Goal: Task Accomplishment & Management: Use online tool/utility

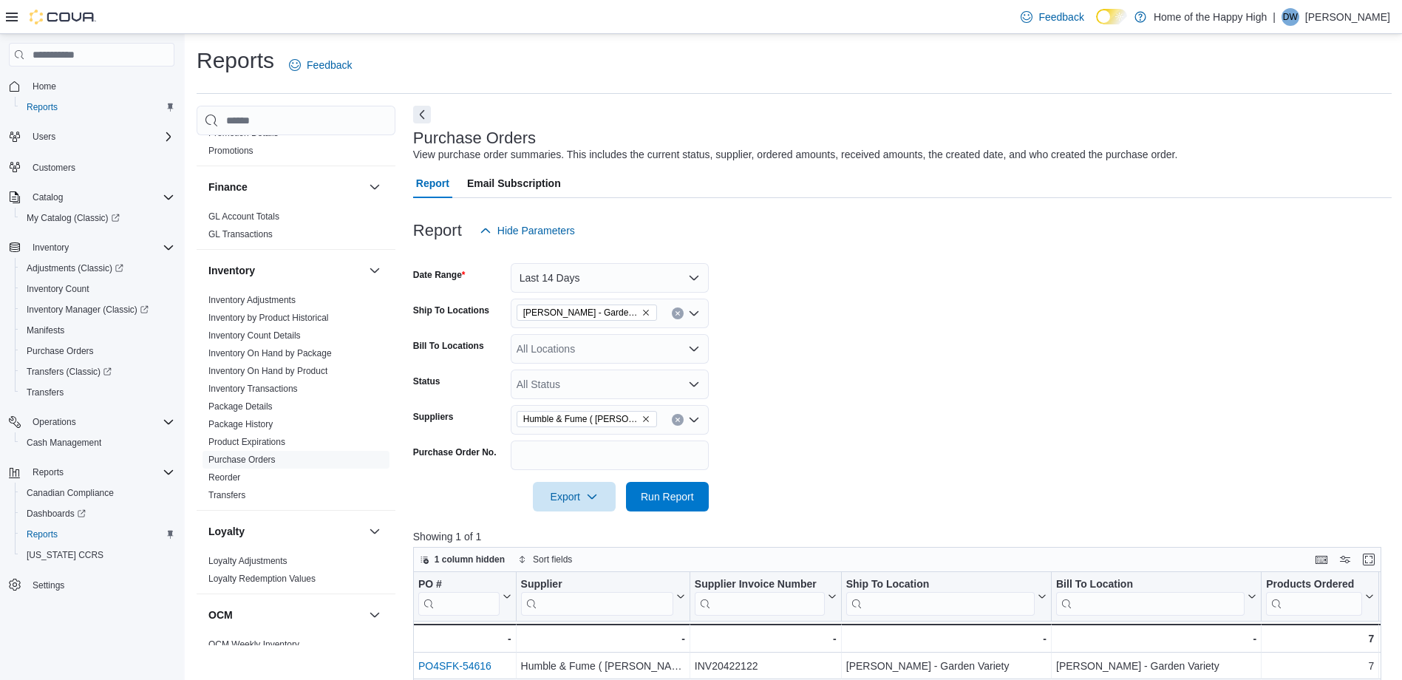
click at [676, 417] on icon "Clear input" at bounding box center [678, 420] width 6 height 6
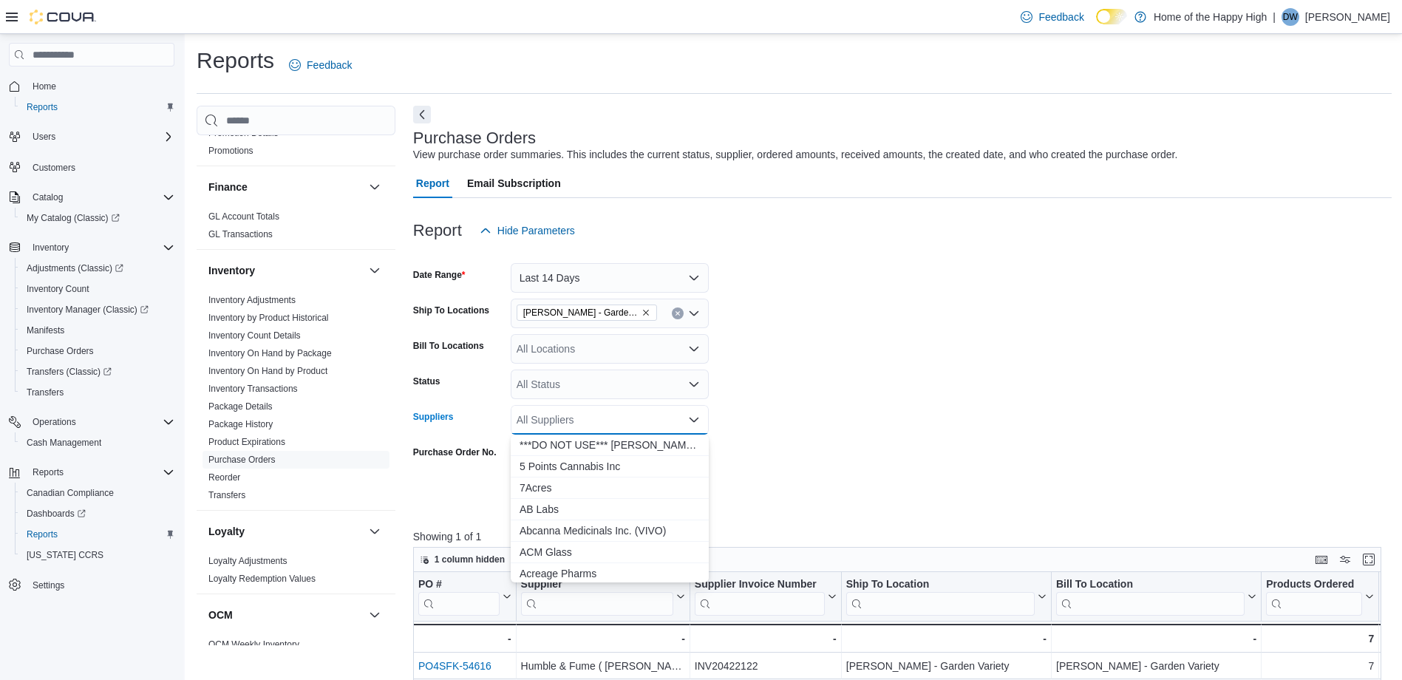
click at [943, 456] on form "Date Range Last 14 Days Ship To Locations [PERSON_NAME] - Garden Variety Bill T…" at bounding box center [902, 378] width 978 height 266
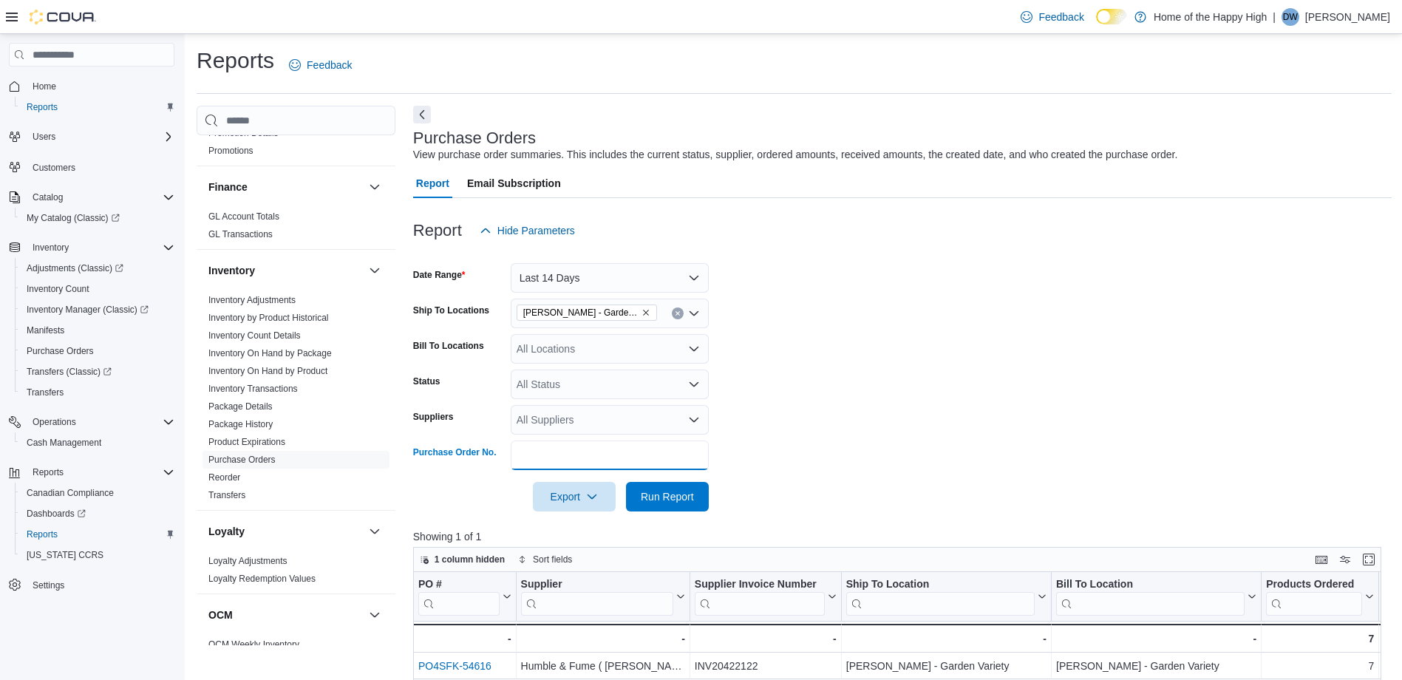
click at [644, 467] on input "Purchase Order No." at bounding box center [610, 455] width 198 height 30
type input "******"
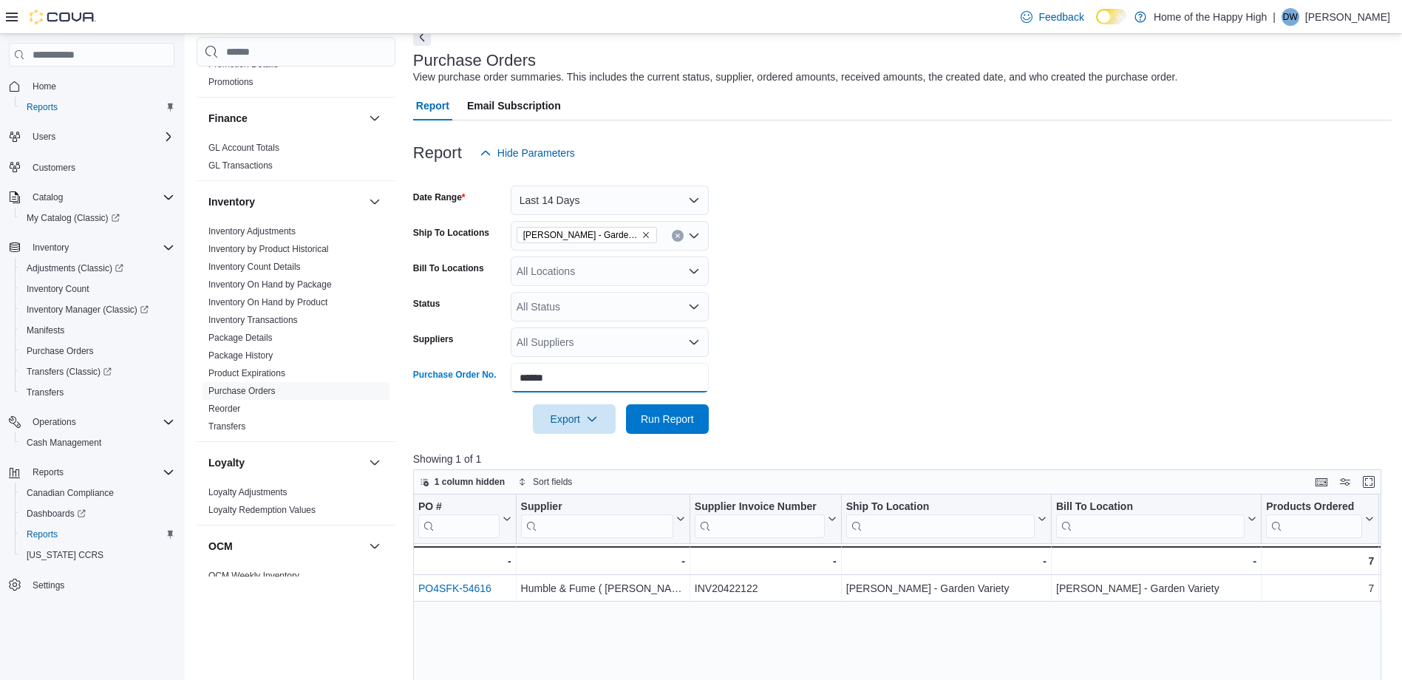
scroll to position [148, 0]
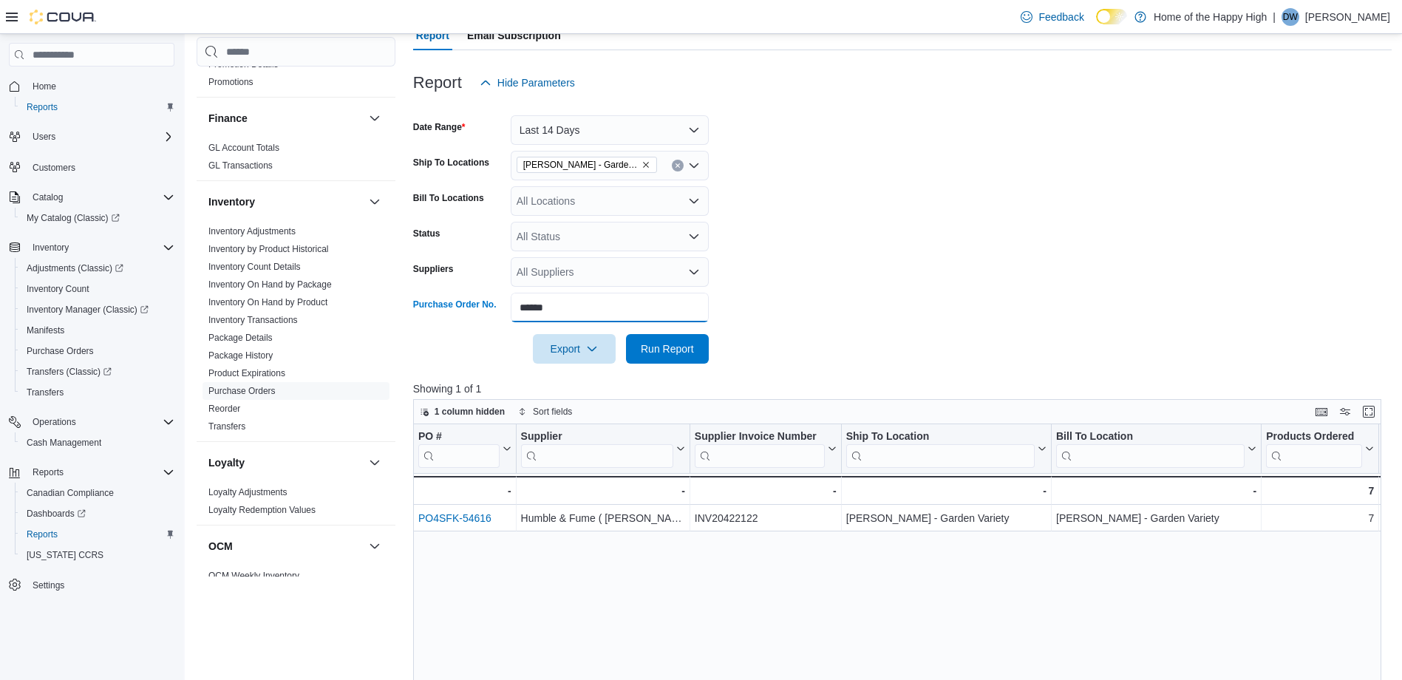
drag, startPoint x: 565, startPoint y: 307, endPoint x: 463, endPoint y: 299, distance: 101.6
click at [463, 299] on div "Purchase Order No. ******" at bounding box center [561, 308] width 296 height 30
click at [565, 276] on div "All Suppliers" at bounding box center [610, 272] width 198 height 30
type input "****"
click at [567, 298] on span "MBLL" at bounding box center [609, 297] width 180 height 15
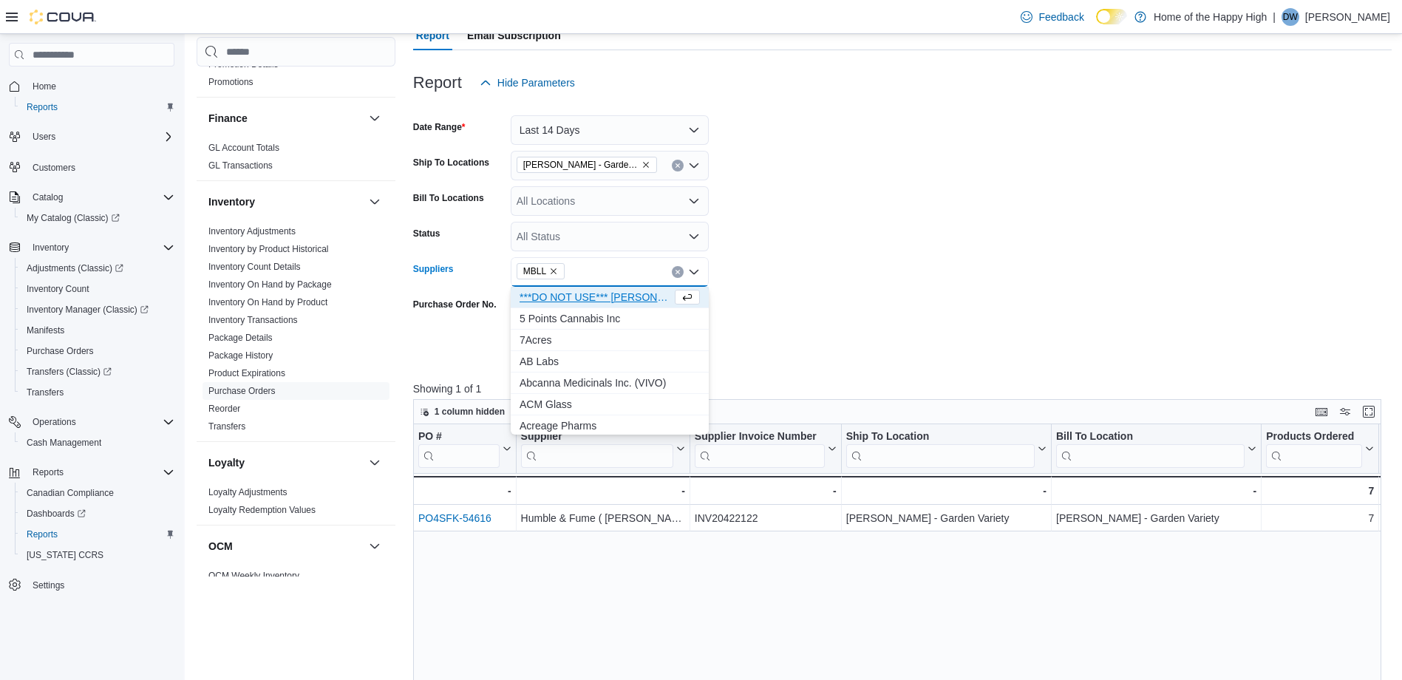
click at [1032, 244] on form "Date Range Last 14 Days Ship To Locations [PERSON_NAME] - Garden Variety Bill T…" at bounding box center [902, 231] width 978 height 266
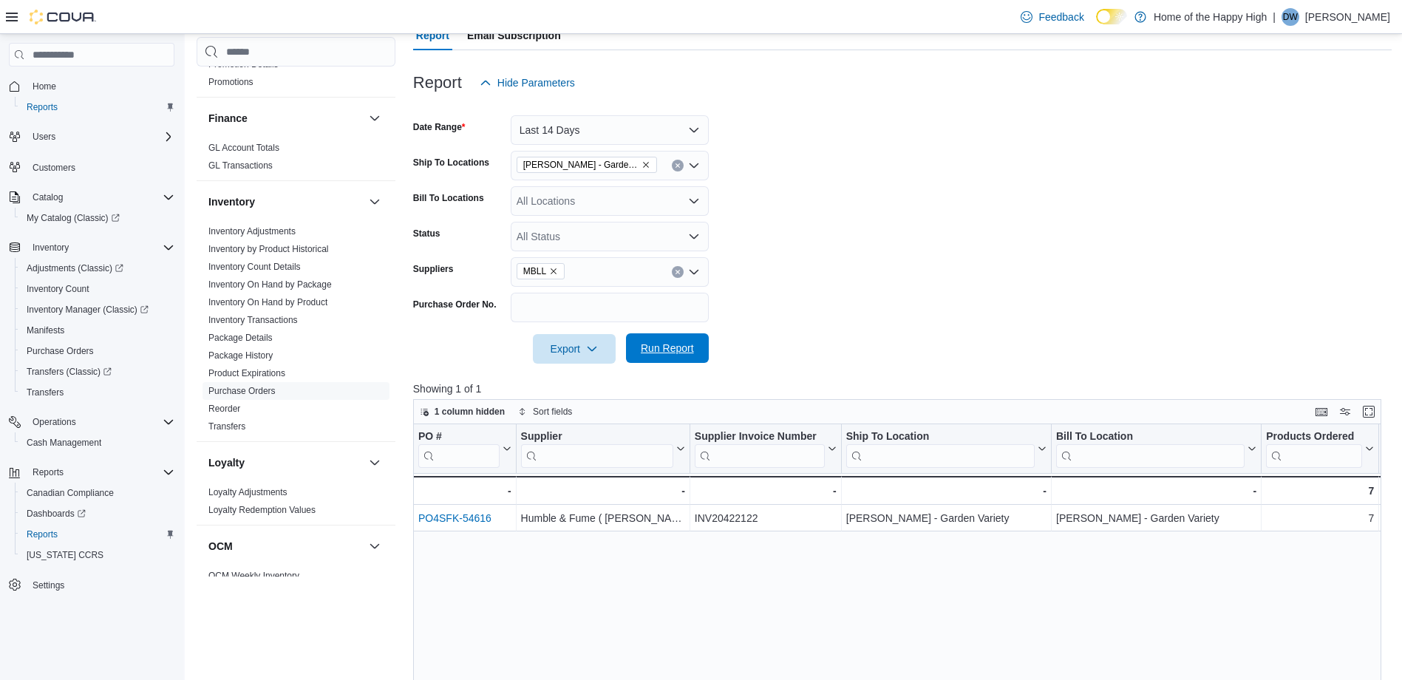
click at [667, 348] on span "Run Report" at bounding box center [667, 348] width 53 height 15
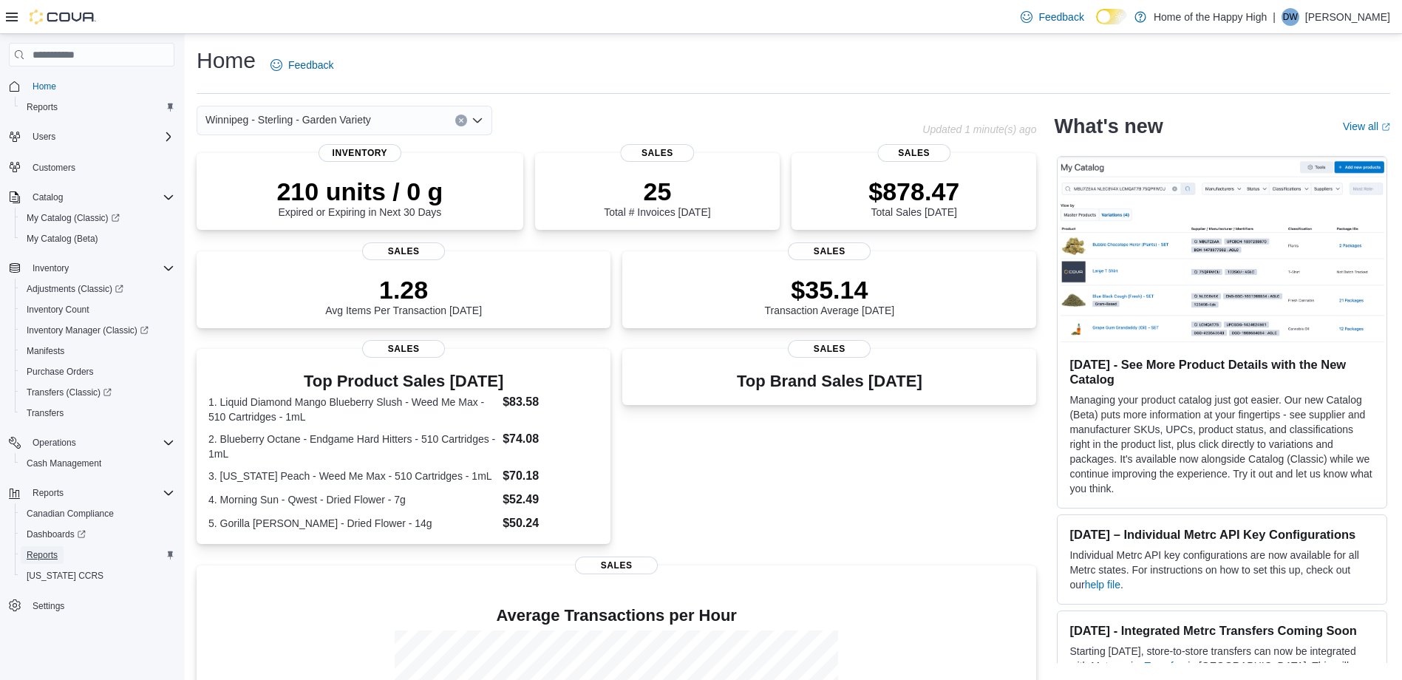
click at [47, 554] on span "Reports" at bounding box center [42, 555] width 31 height 12
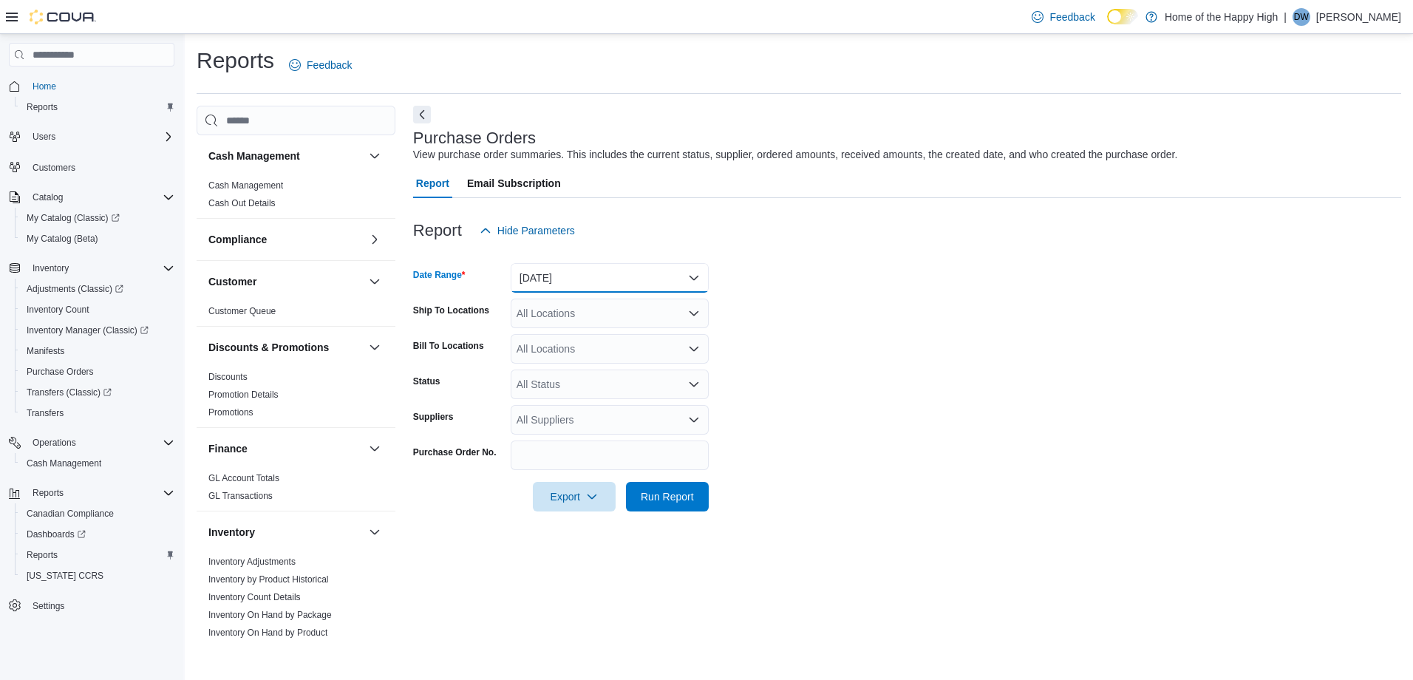
click at [601, 284] on button "Yesterday" at bounding box center [610, 278] width 198 height 30
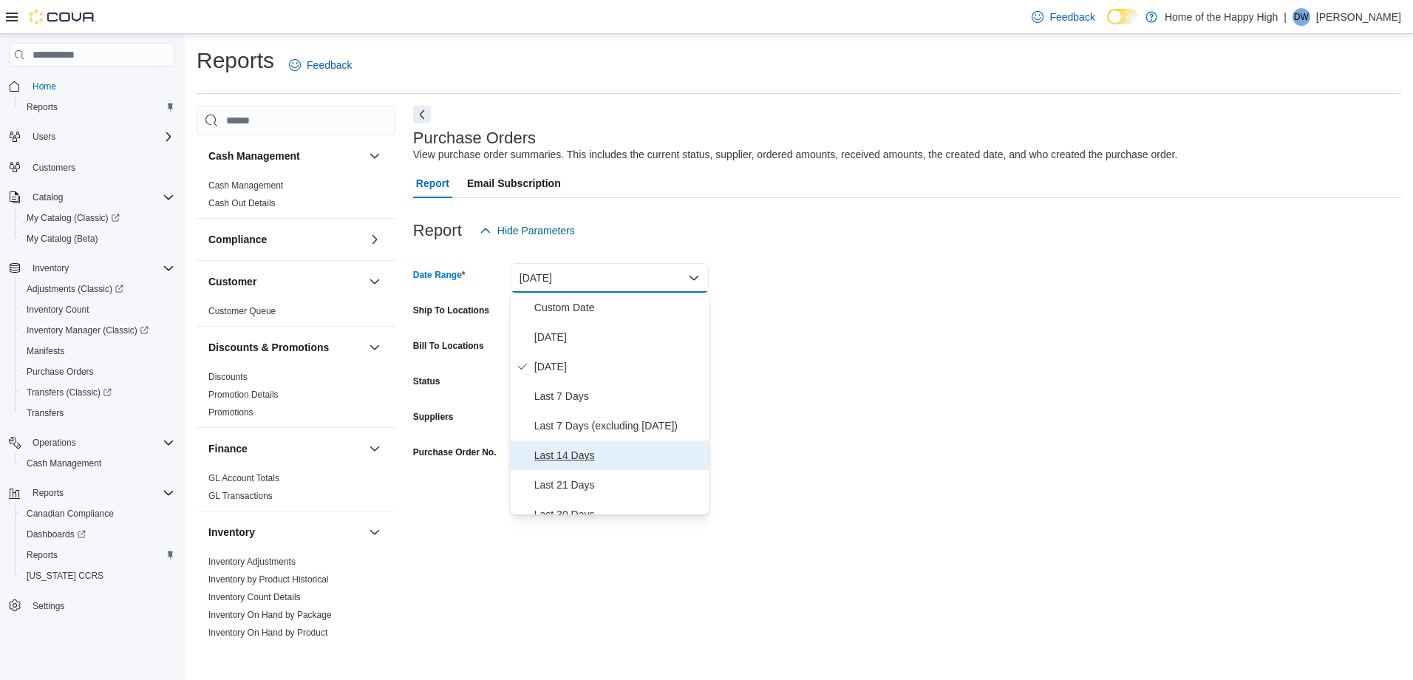
click at [574, 461] on span "Last 14 Days" at bounding box center [618, 455] width 168 height 18
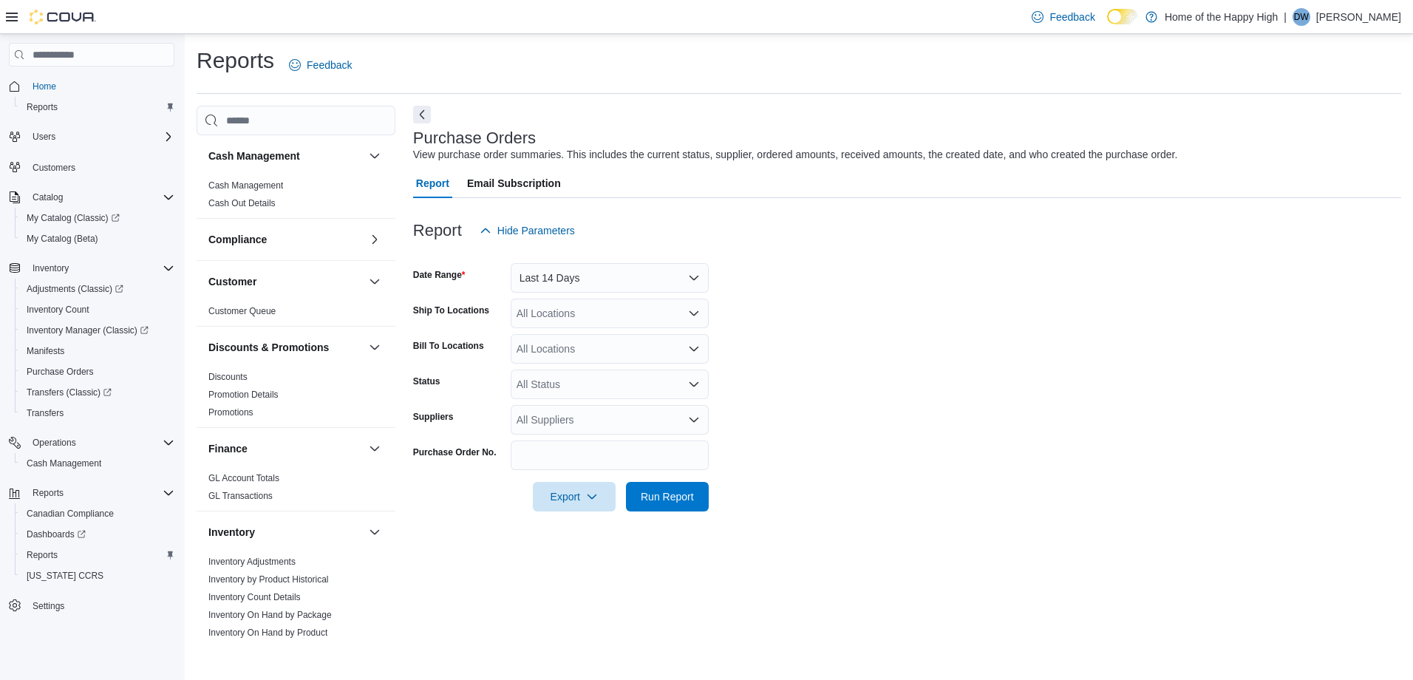
click at [842, 395] on form "Date Range Last 14 Days Ship To Locations All Locations Bill To Locations All L…" at bounding box center [907, 378] width 988 height 266
click at [584, 321] on div "All Locations" at bounding box center [610, 314] width 198 height 30
type input "****"
click at [587, 331] on span "[PERSON_NAME] - Garden Variety" at bounding box center [638, 338] width 163 height 15
click at [953, 358] on form "Date Range Last 14 Days Ship To Locations Brandon - Meadows - Garden Variety Bi…" at bounding box center [907, 378] width 988 height 266
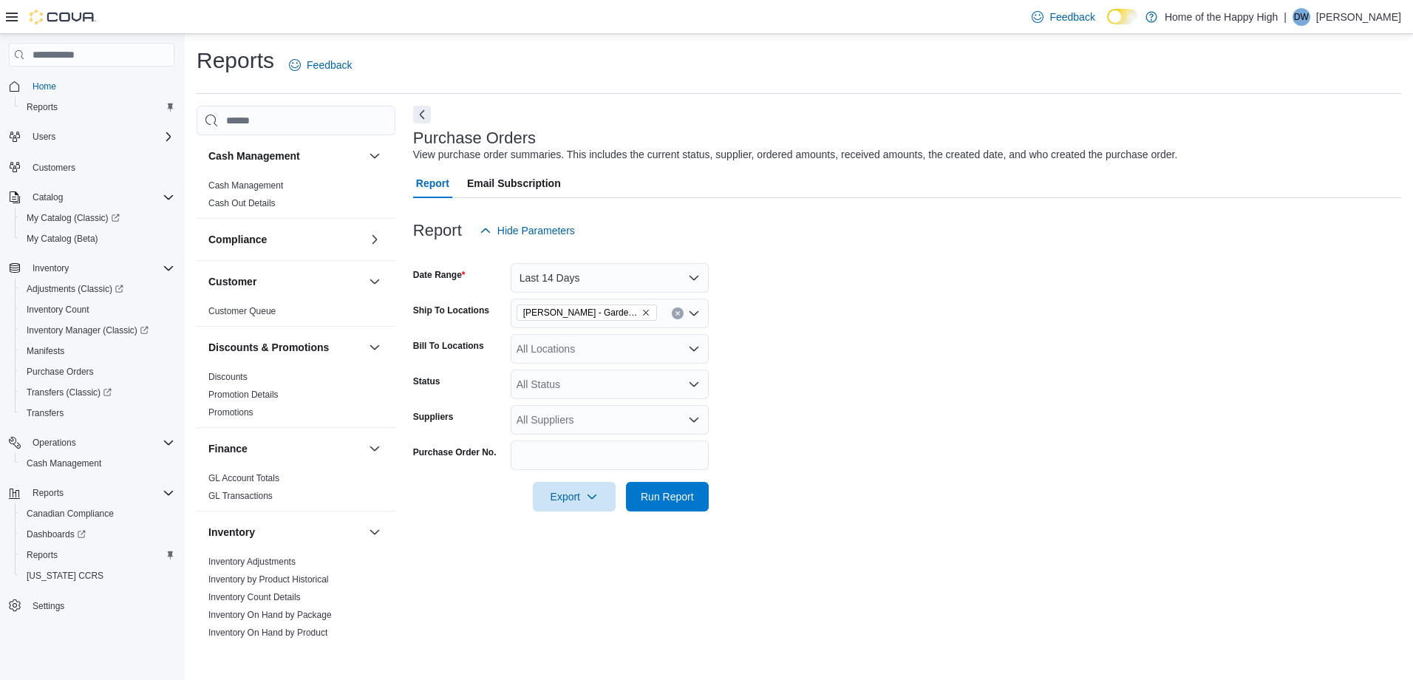
click at [570, 418] on div "All Suppliers" at bounding box center [610, 420] width 198 height 30
type input "****"
click at [900, 502] on form "Date Range Last 14 Days Ship To Locations Brandon - Meadows - Garden Variety Bi…" at bounding box center [907, 378] width 988 height 266
drag, startPoint x: 681, startPoint y: 503, endPoint x: 740, endPoint y: 491, distance: 59.6
click at [681, 503] on span "Run Report" at bounding box center [667, 497] width 65 height 30
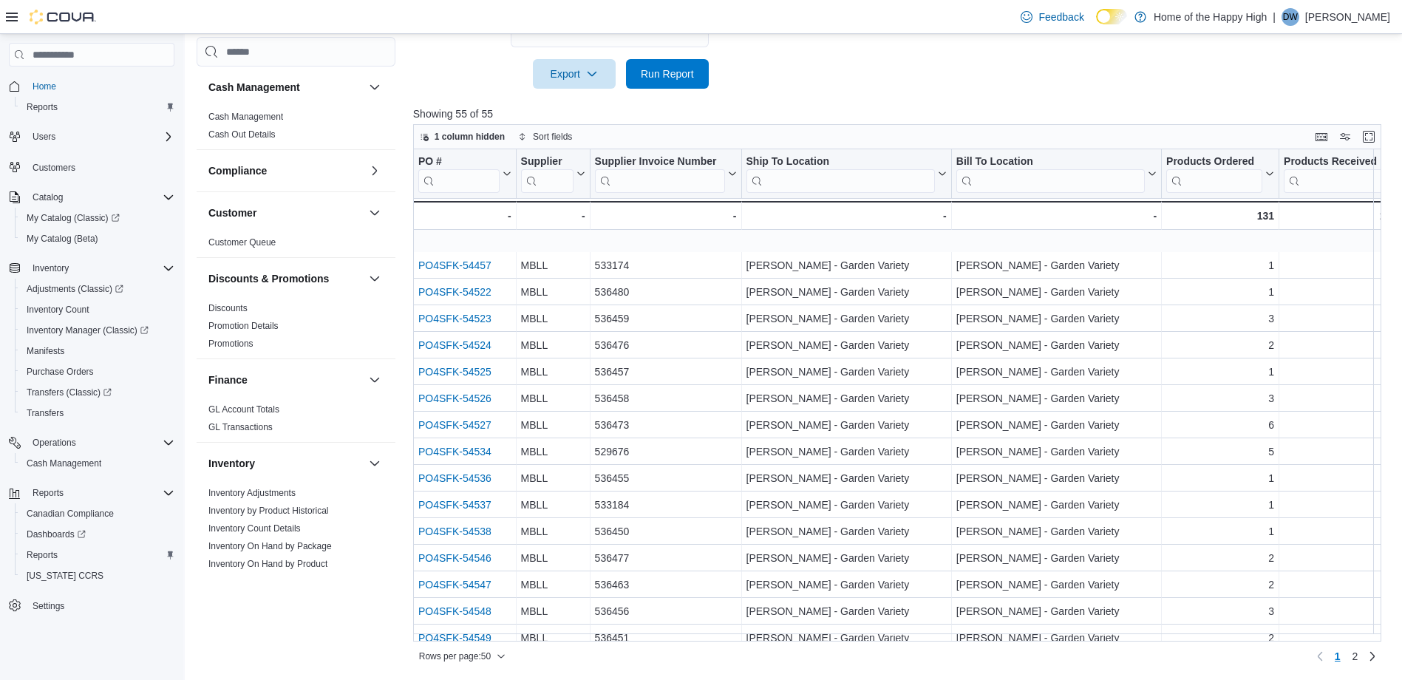
scroll to position [630, 0]
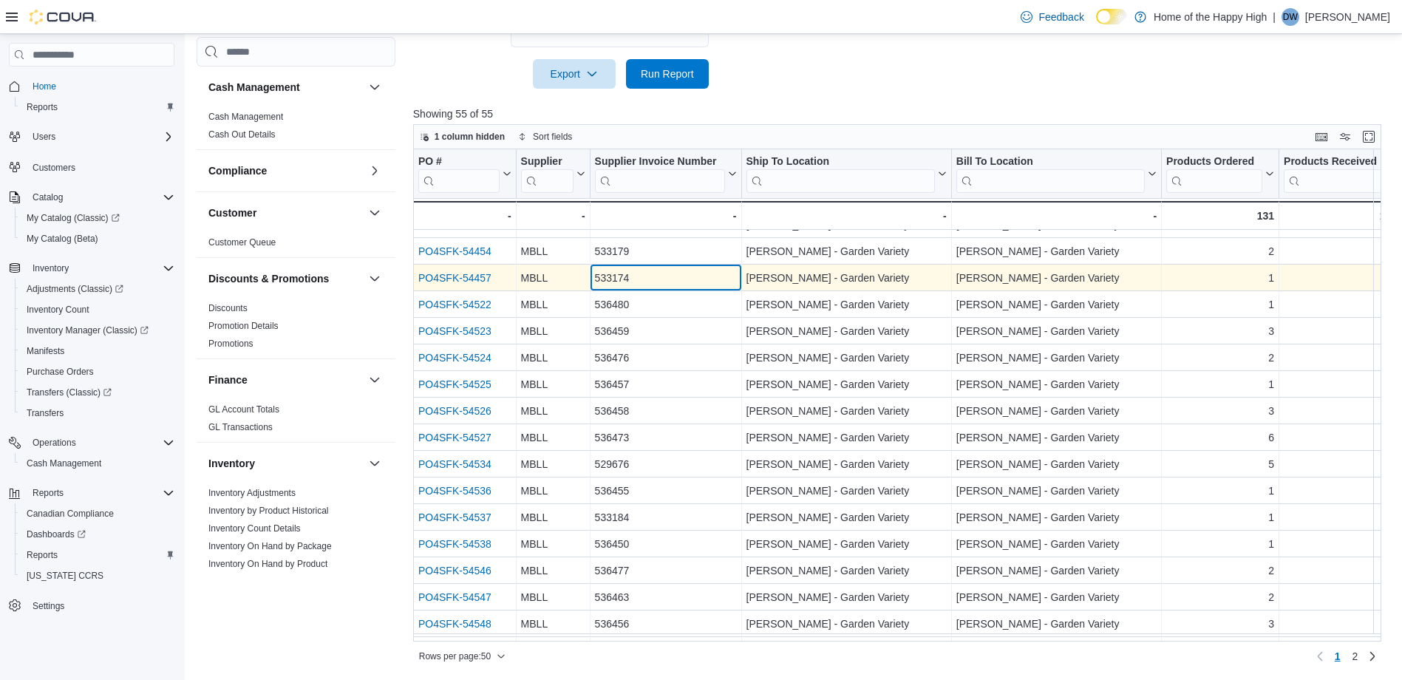
click at [617, 277] on div "533174" at bounding box center [665, 278] width 142 height 18
click at [435, 277] on link "PO4SFK-54457" at bounding box center [454, 278] width 73 height 12
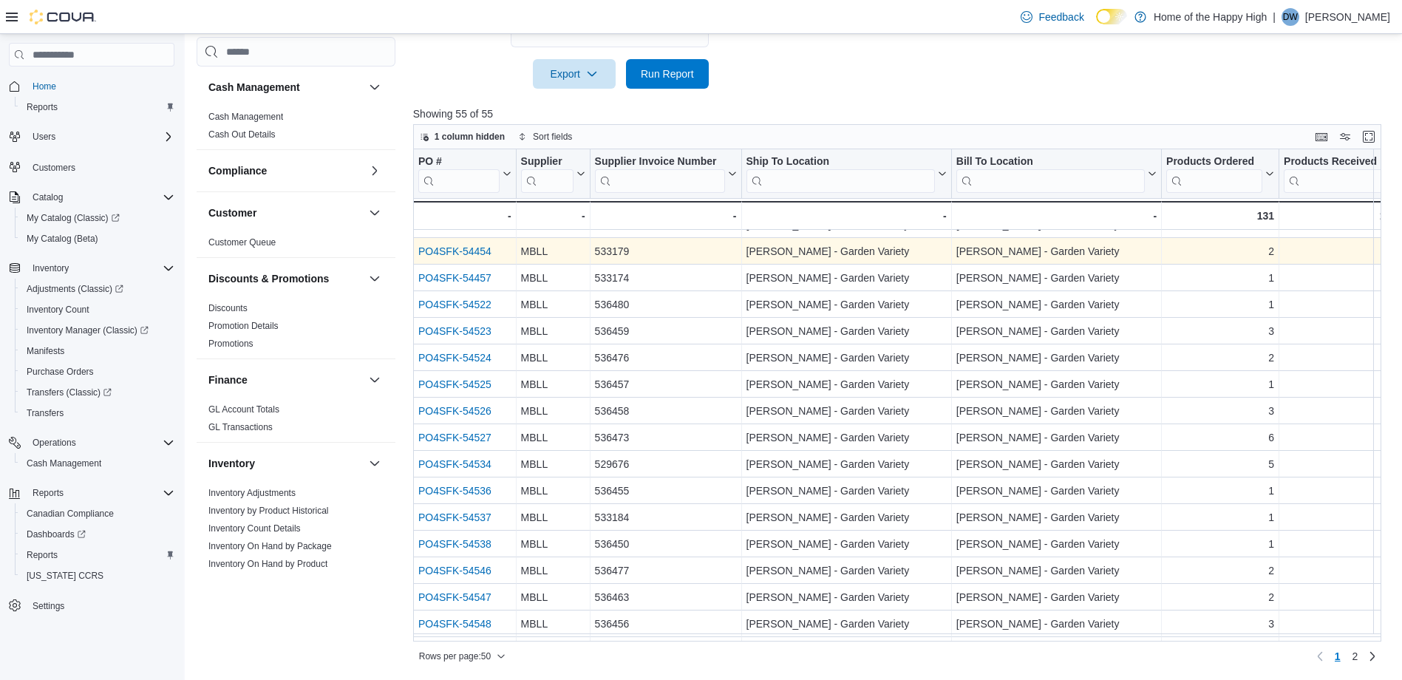
click at [461, 248] on link "PO4SFK-54454" at bounding box center [454, 251] width 73 height 12
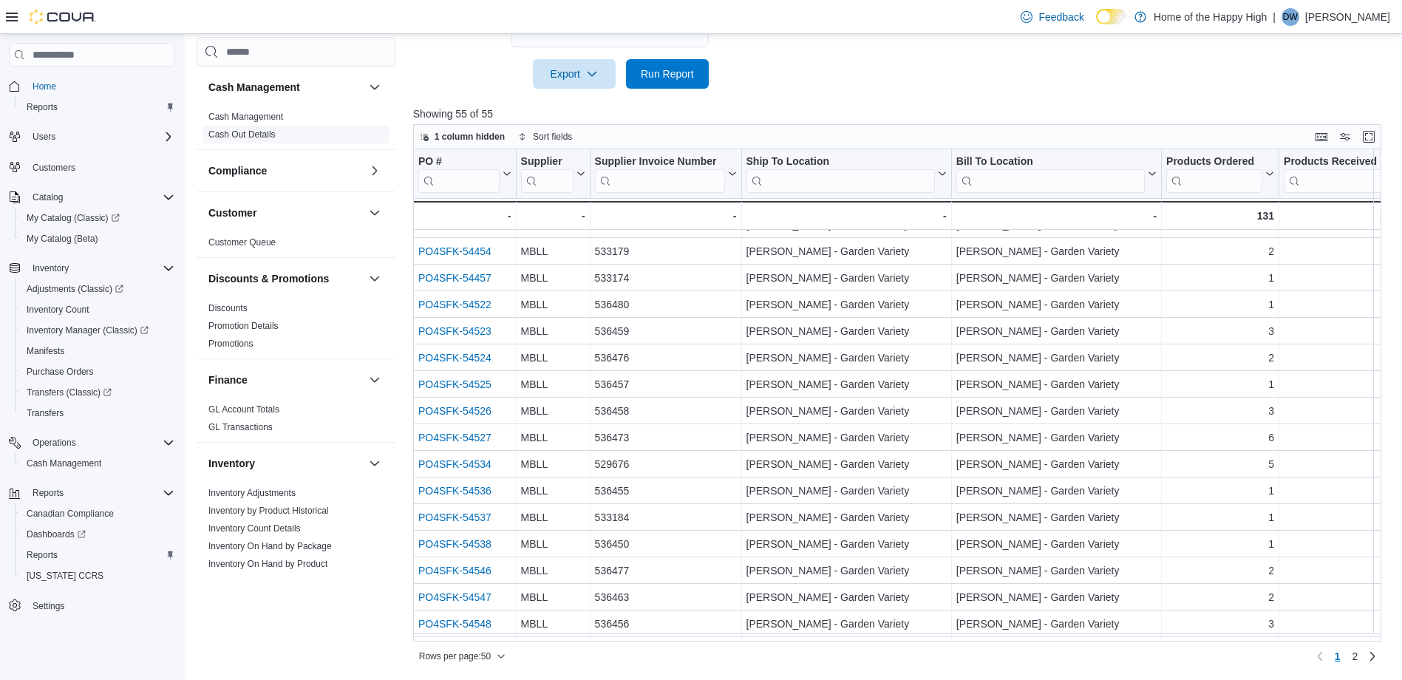
click at [230, 133] on link "Cash Out Details" at bounding box center [241, 134] width 67 height 10
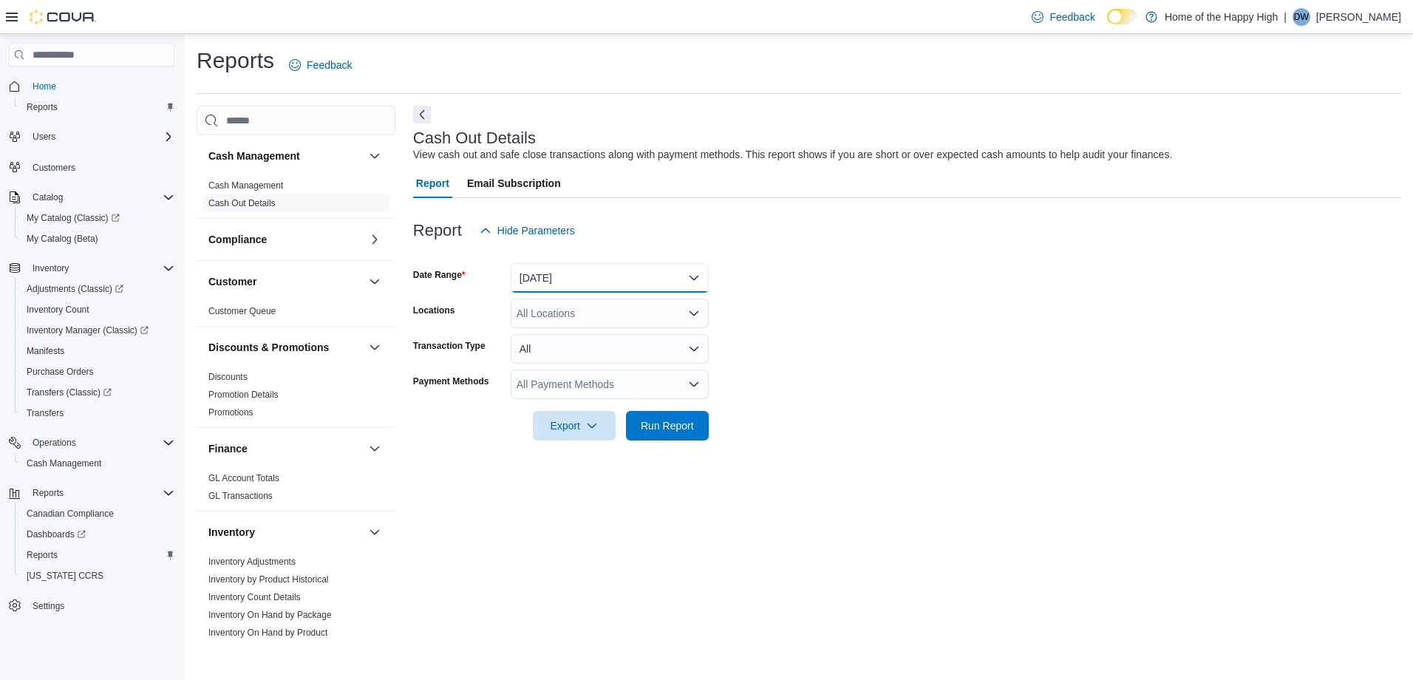
click at [568, 266] on button "Today" at bounding box center [610, 278] width 198 height 30
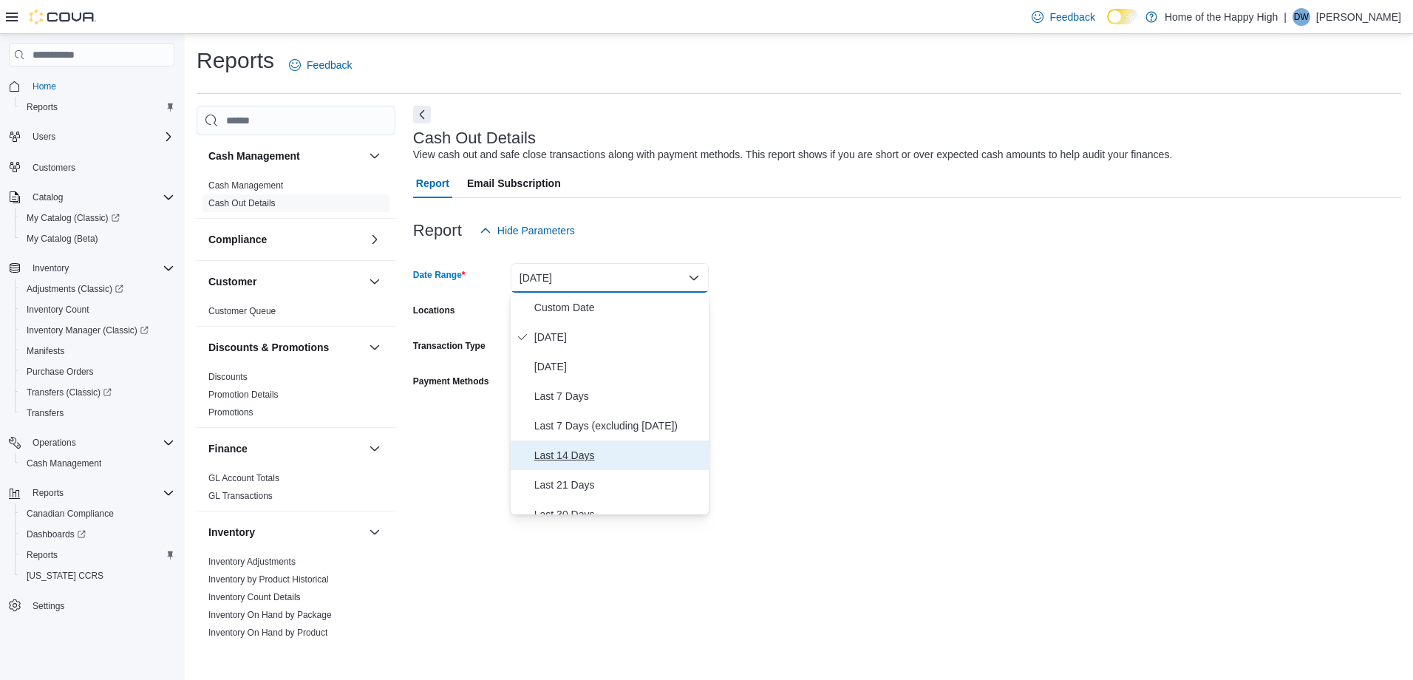
click at [582, 456] on span "Last 14 Days" at bounding box center [618, 455] width 168 height 18
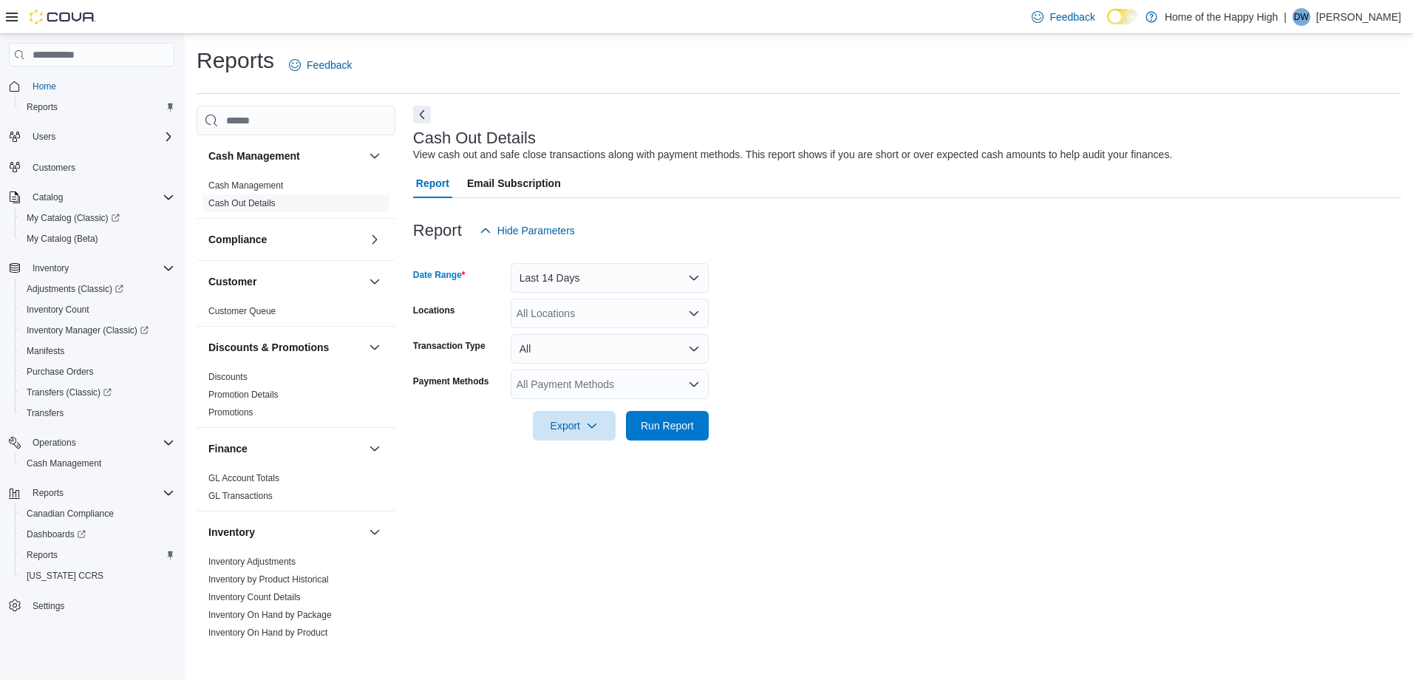
click at [908, 372] on form "Date Range Last 14 Days Locations All Locations Transaction Type All Payment Me…" at bounding box center [907, 342] width 988 height 195
click at [557, 313] on div "All Locations" at bounding box center [610, 314] width 198 height 30
type input "****"
click at [571, 342] on span "[PERSON_NAME] - Garden Variety" at bounding box center [638, 338] width 163 height 15
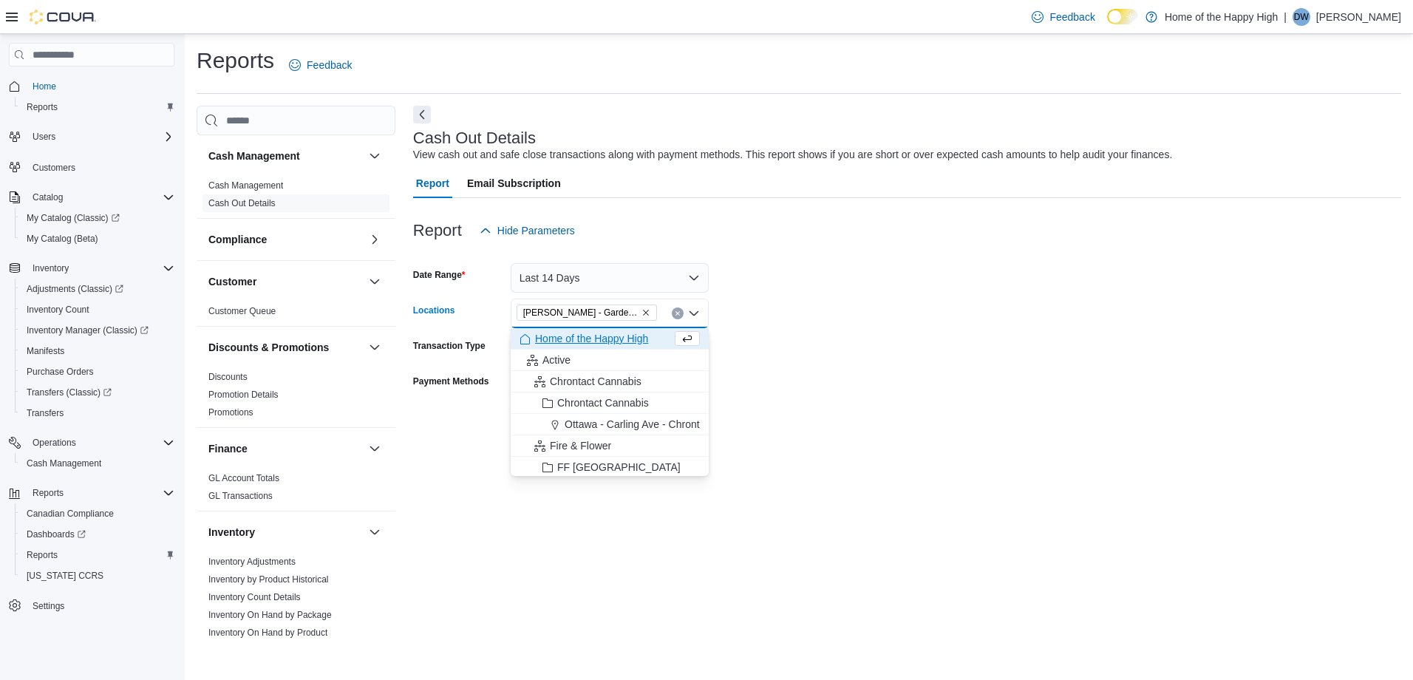
click at [888, 367] on form "Date Range Last 14 Days Locations Brandon - Meadows - Garden Variety Combo box.…" at bounding box center [907, 342] width 988 height 195
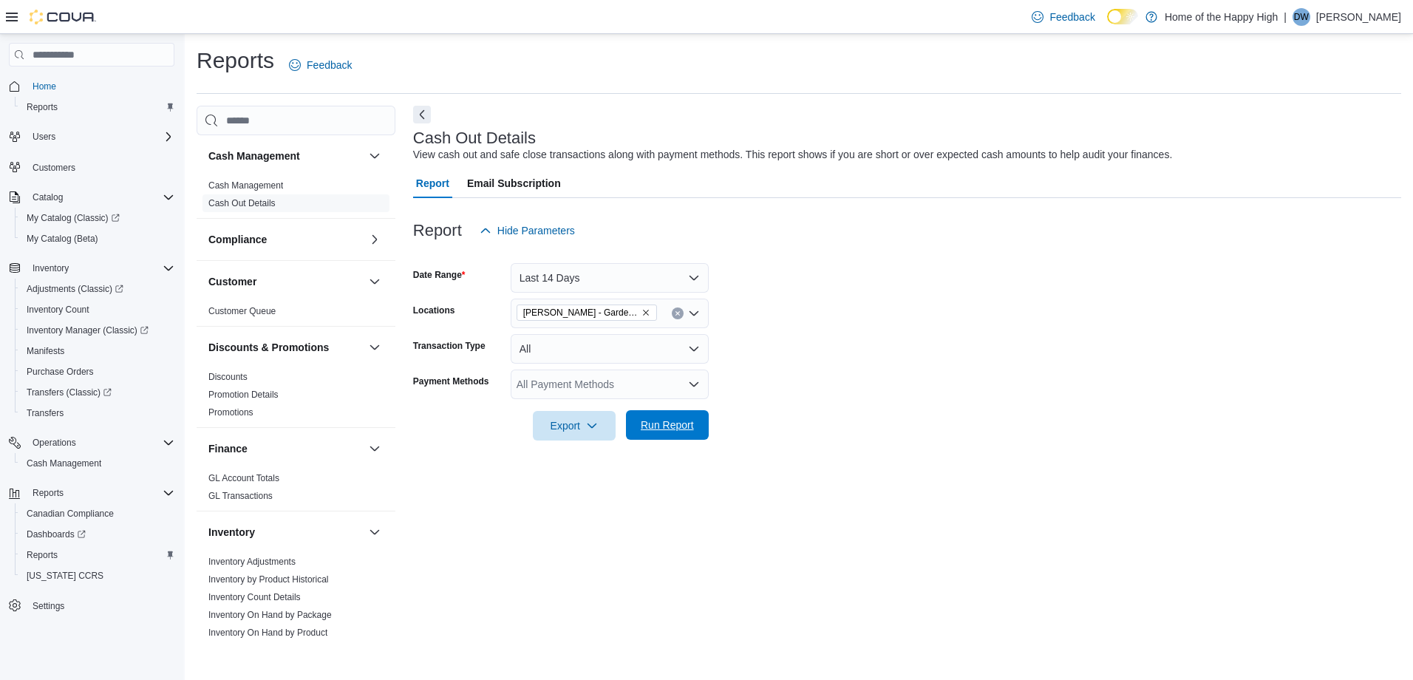
click at [669, 424] on span "Run Report" at bounding box center [667, 425] width 53 height 15
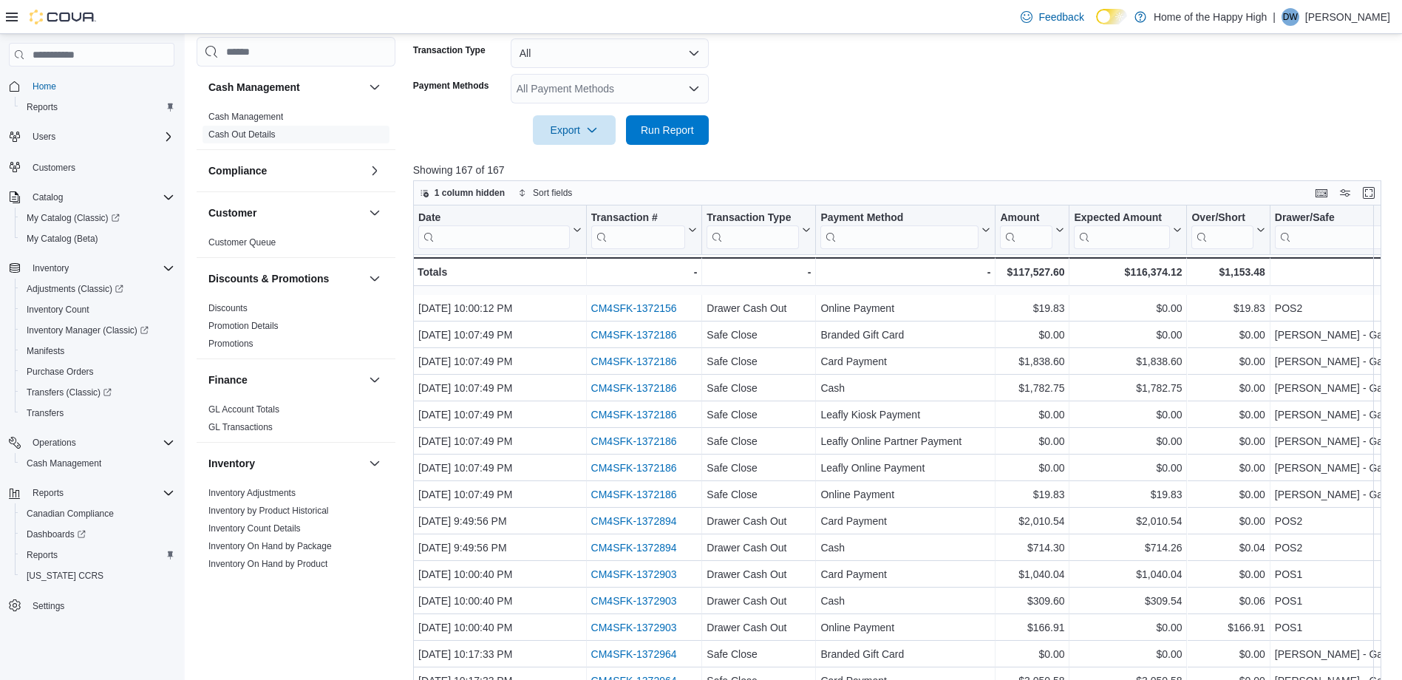
scroll to position [739, 0]
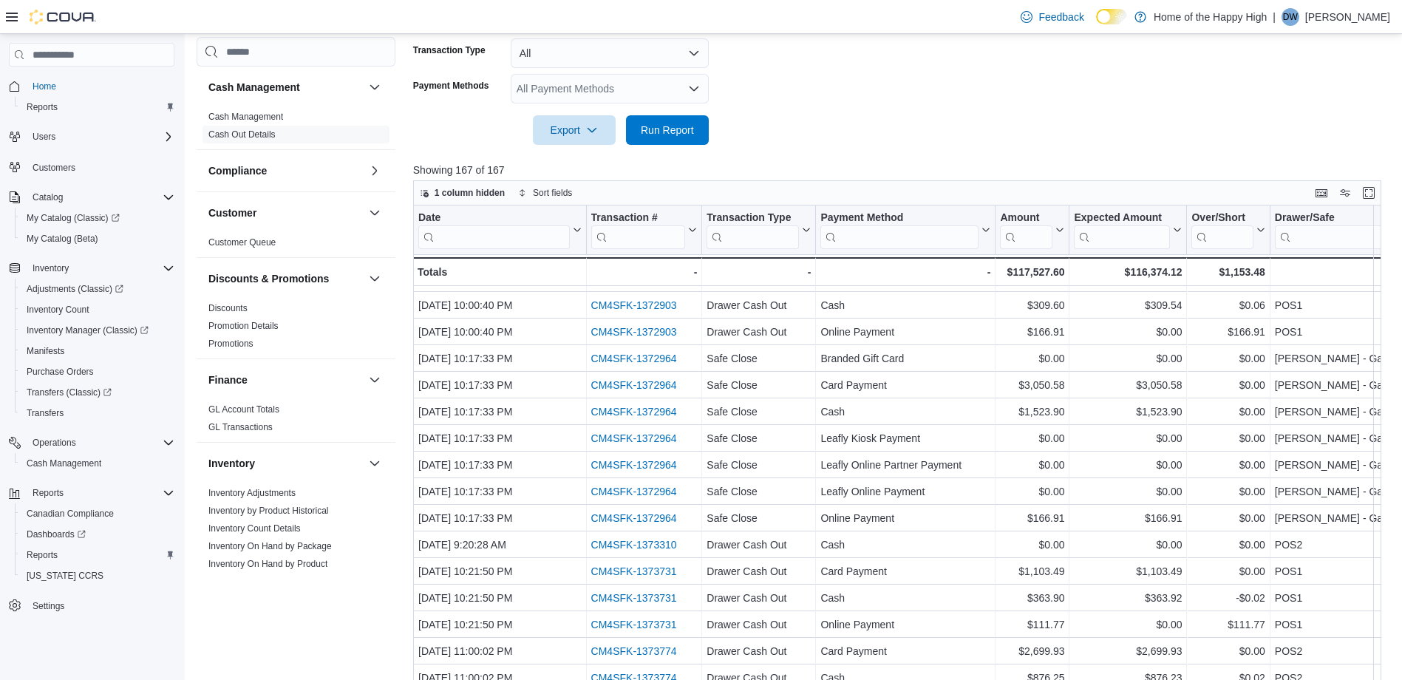
click at [1349, 108] on div at bounding box center [902, 109] width 978 height 12
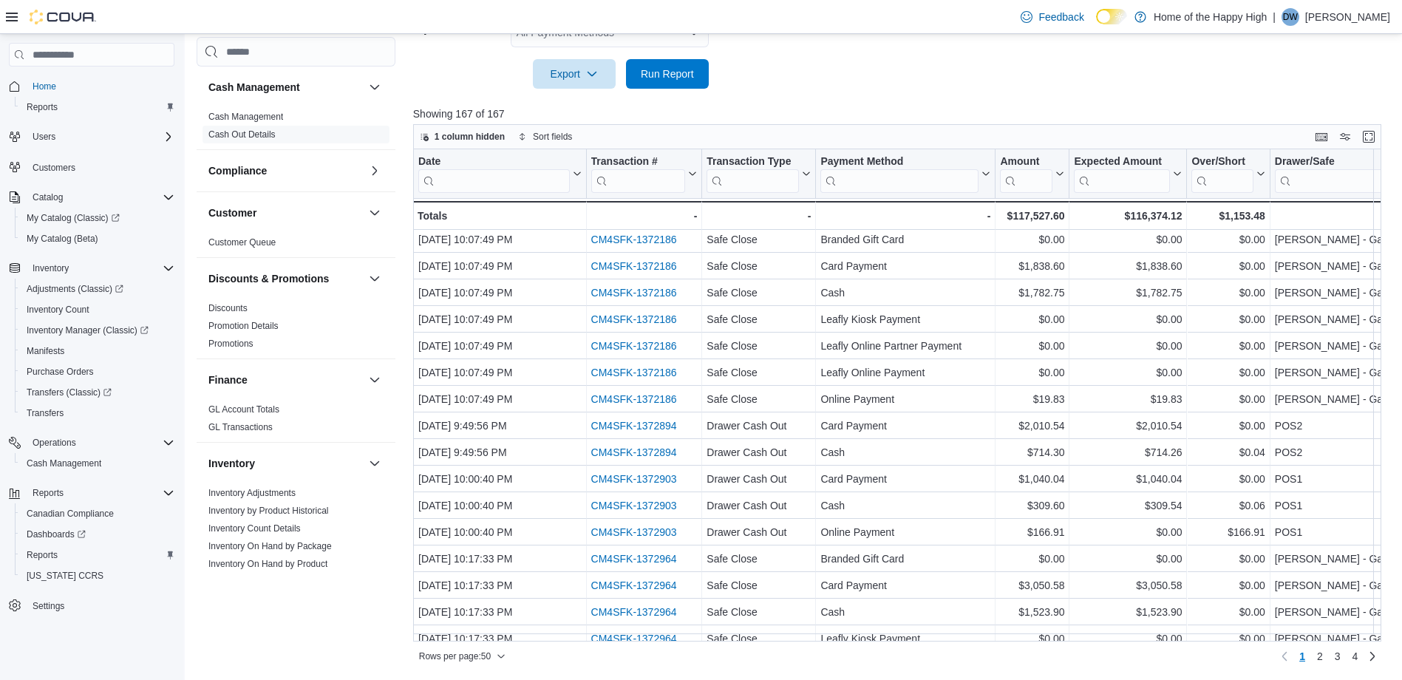
scroll to position [926, 0]
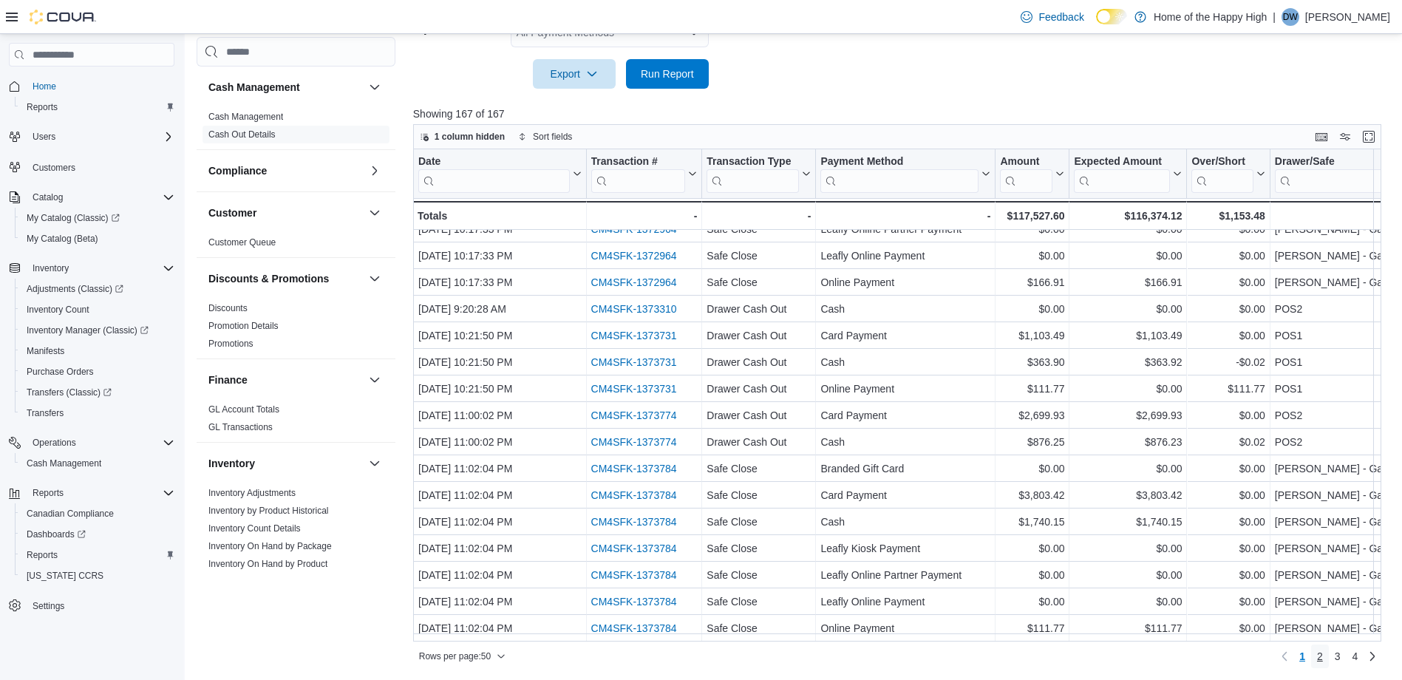
click at [1323, 660] on span "2" at bounding box center [1320, 656] width 6 height 15
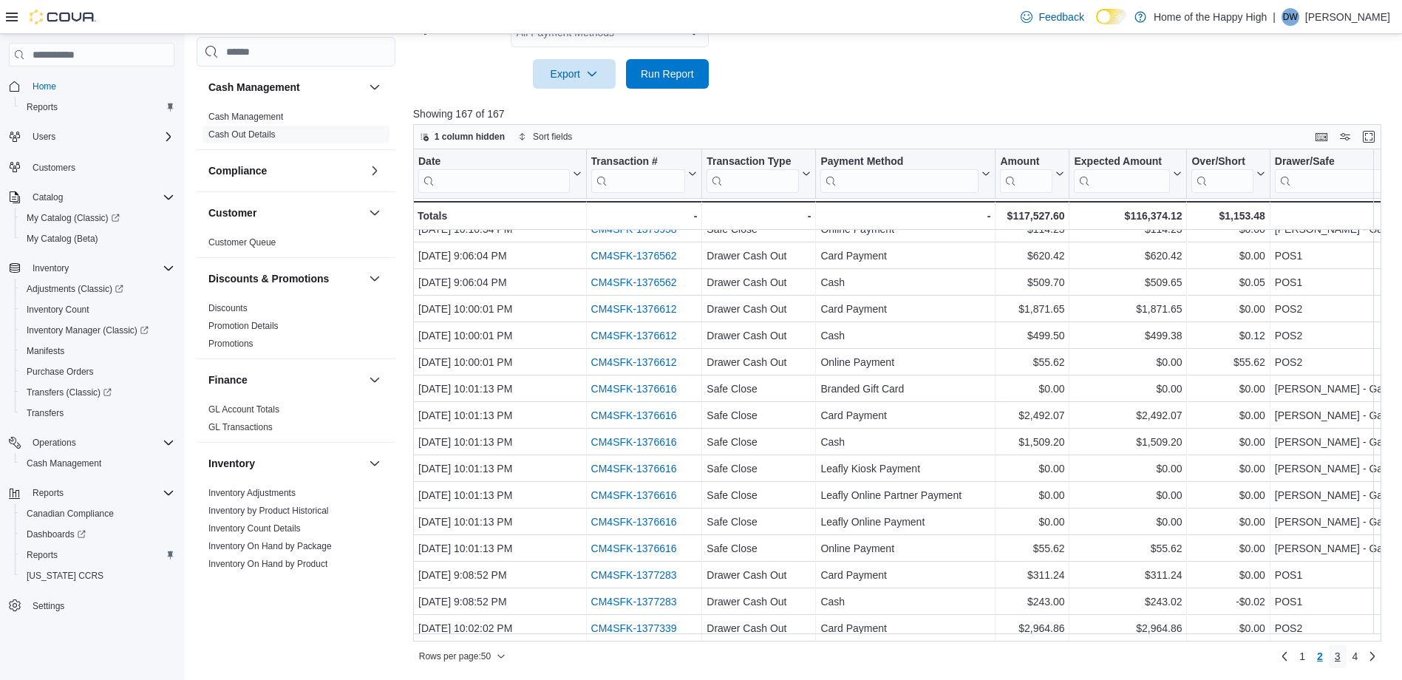
click at [1346, 655] on link "3" at bounding box center [1338, 656] width 18 height 24
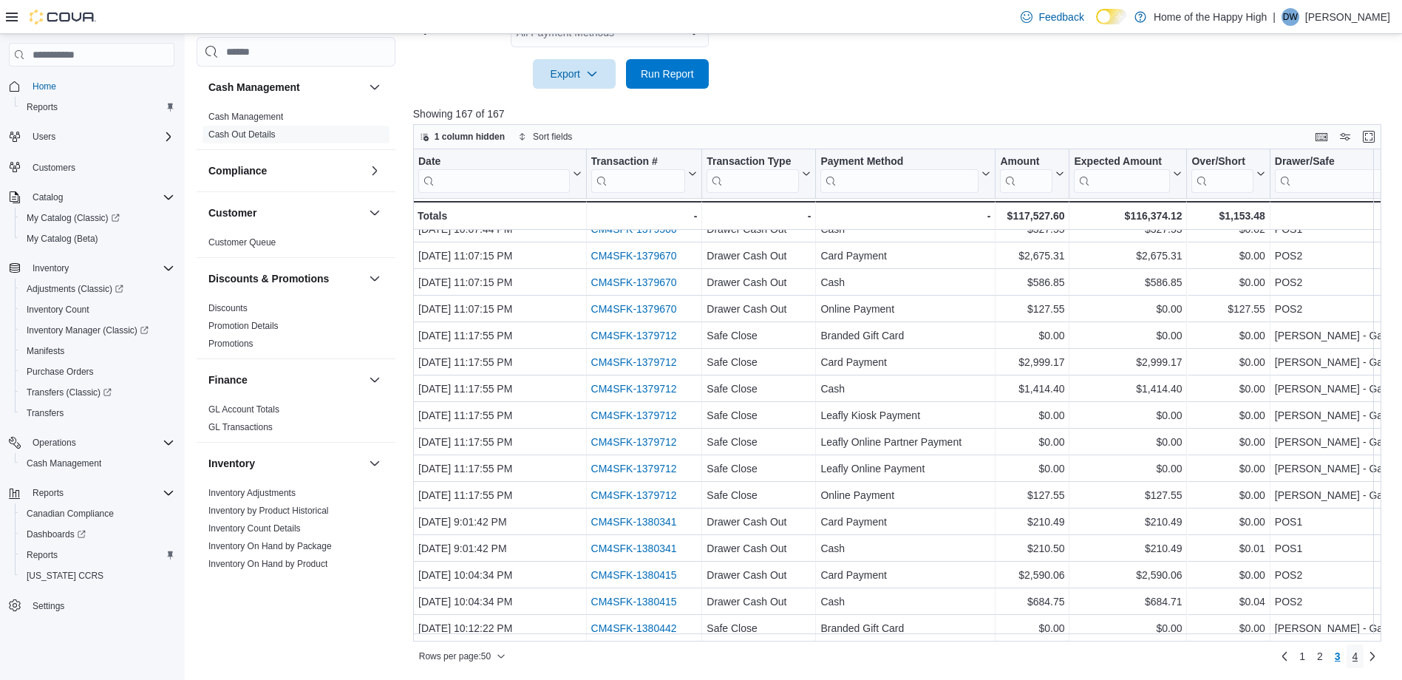
click at [1358, 656] on span "4" at bounding box center [1355, 656] width 6 height 15
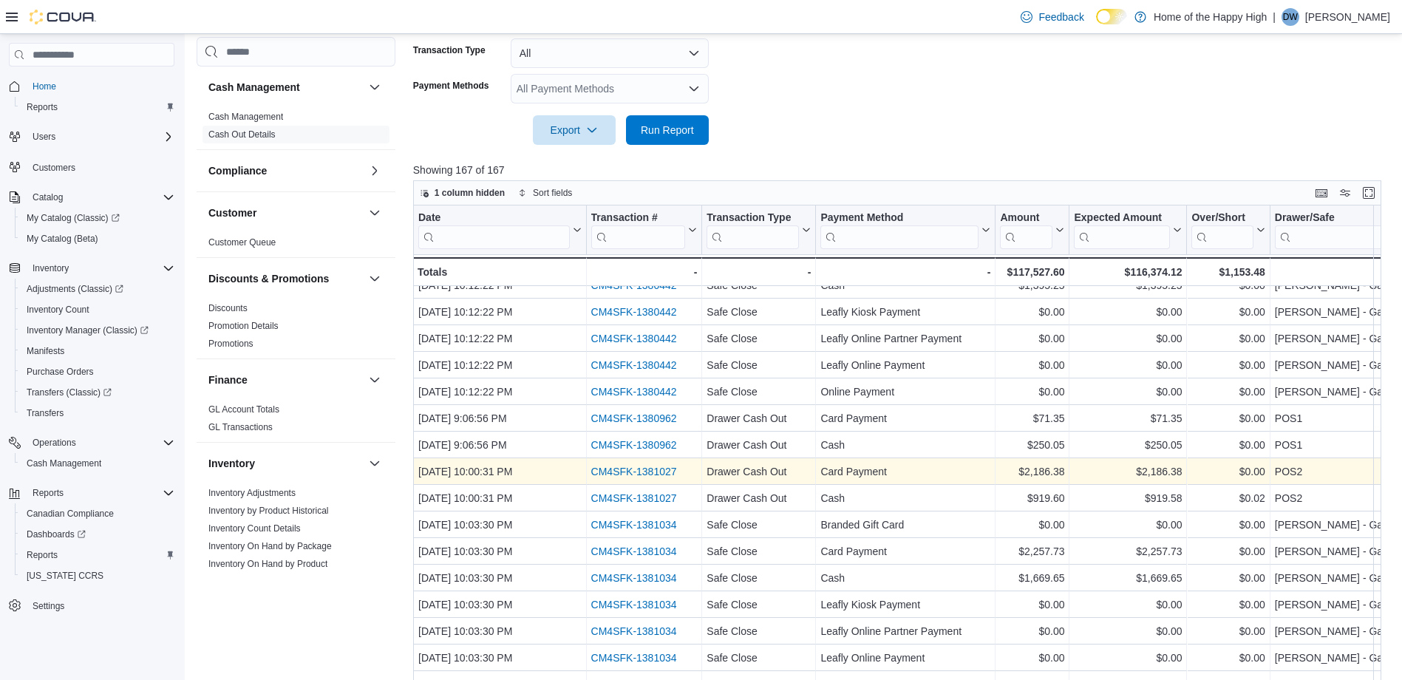
scroll to position [352, 0]
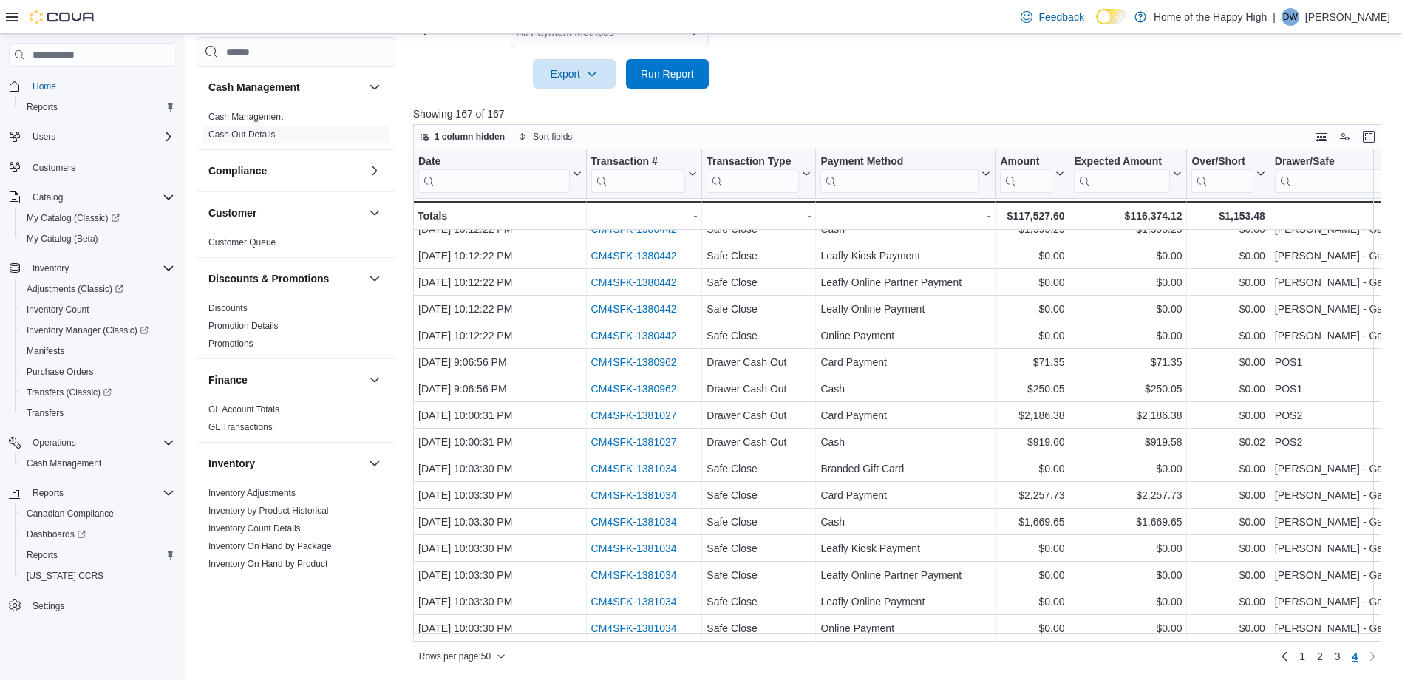
click at [452, 61] on div "Export Run Report" at bounding box center [561, 74] width 296 height 30
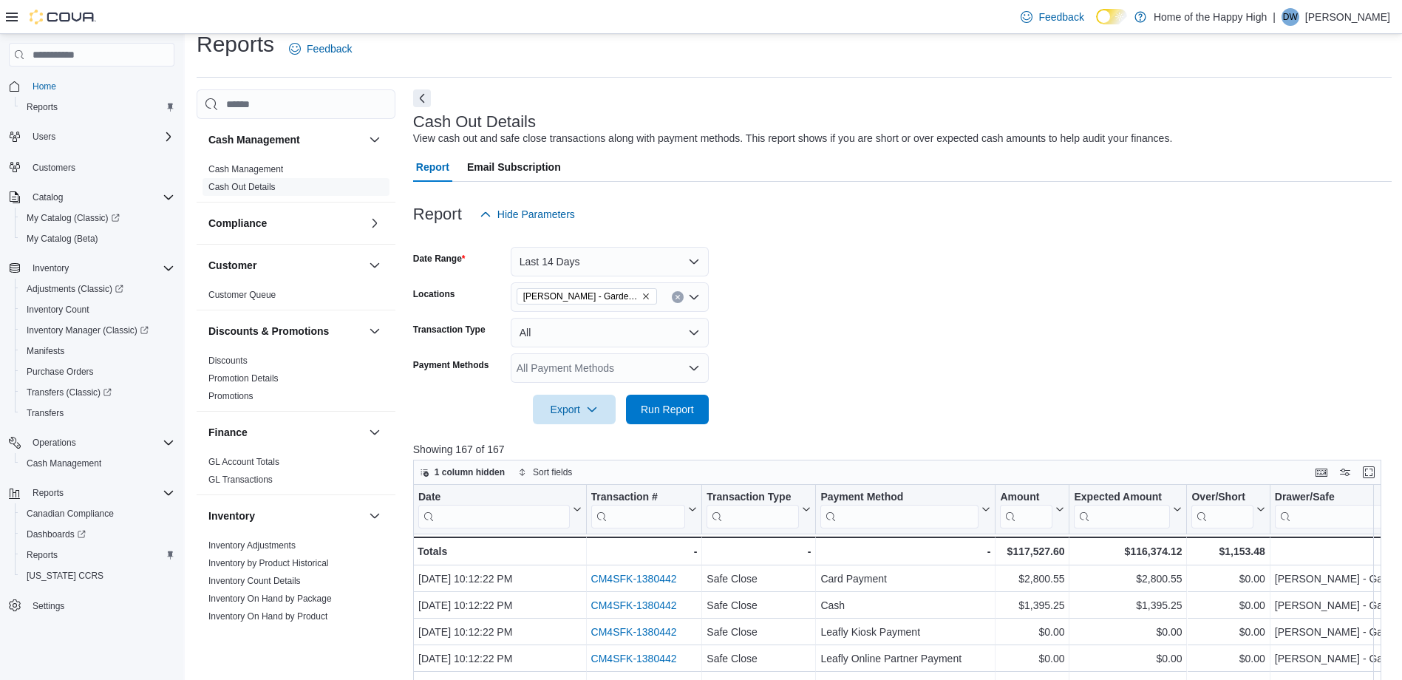
scroll to position [0, 0]
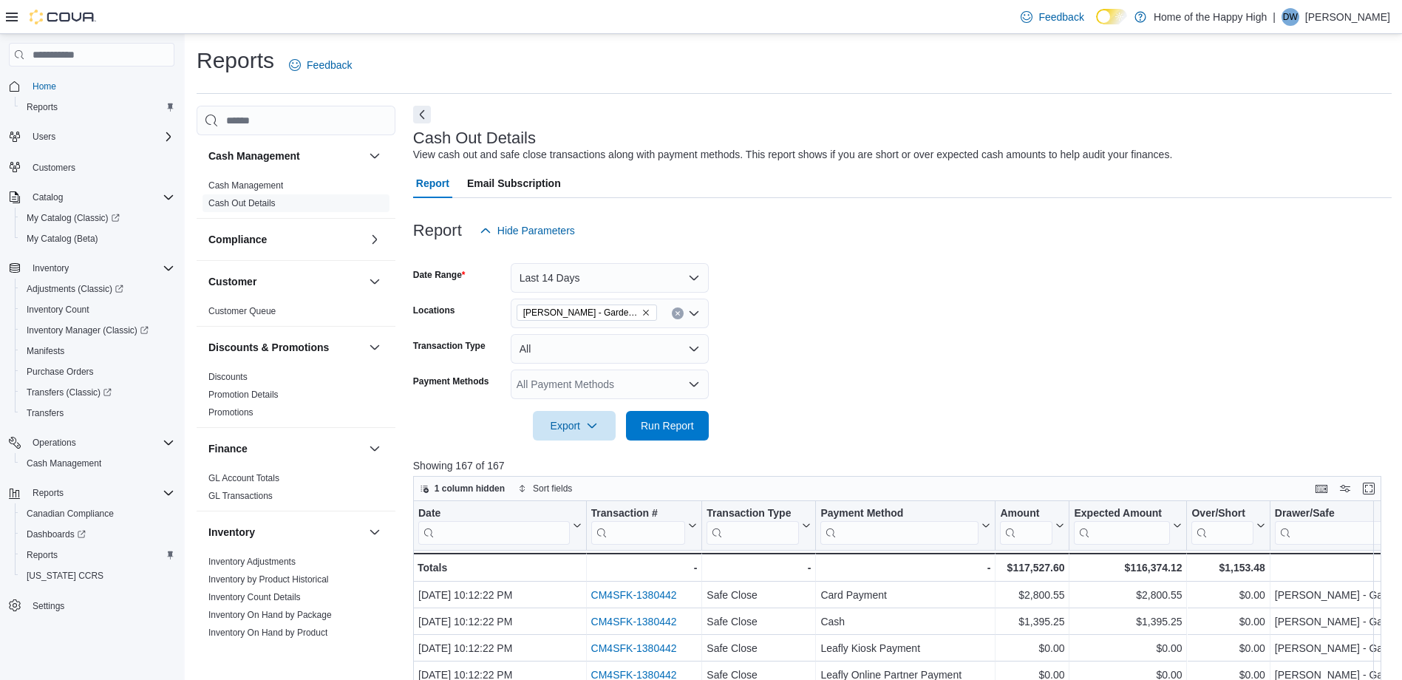
click at [1074, 372] on form "Date Range Last 14 Days Locations Brandon - Meadows - Garden Variety Transactio…" at bounding box center [902, 342] width 978 height 195
